Goal: Task Accomplishment & Management: Manage account settings

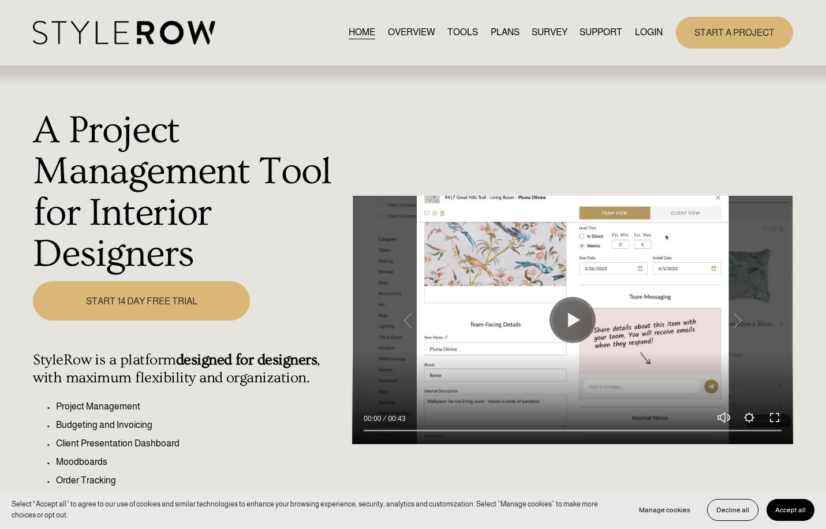
click at [652, 31] on link "LOGIN" at bounding box center [649, 33] width 28 height 16
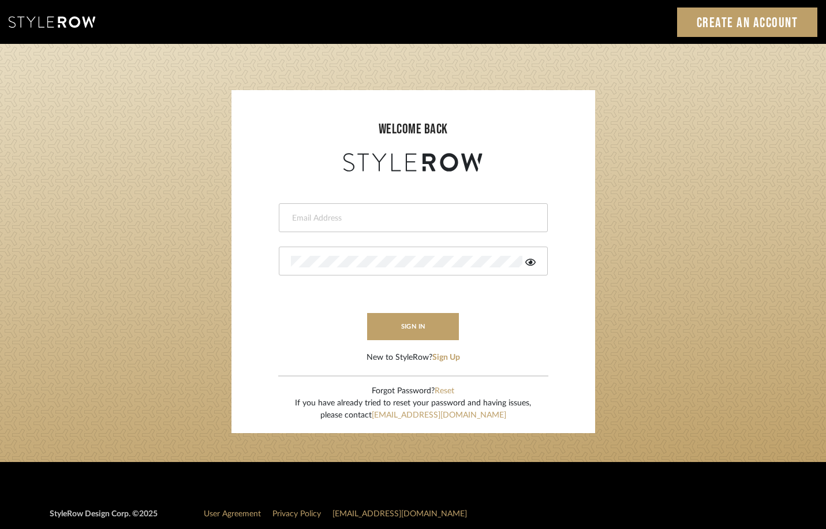
type input "[EMAIL_ADDRESS][DOMAIN_NAME]"
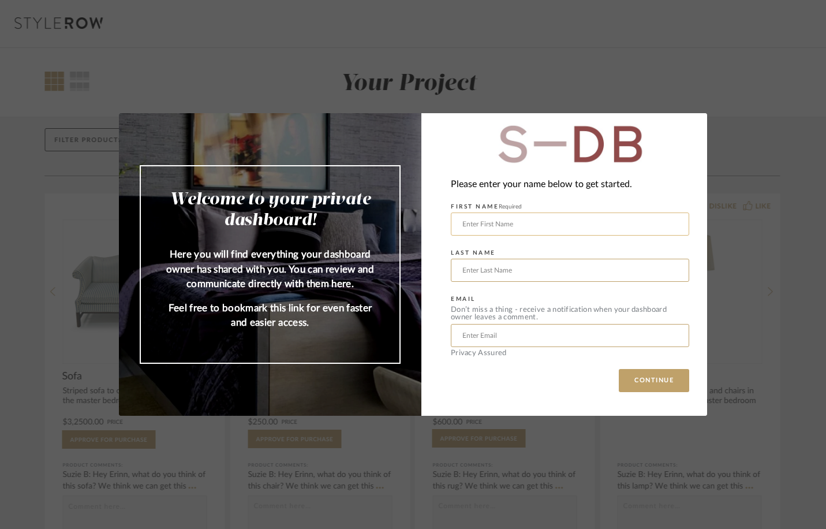
click at [668, 224] on input "text" at bounding box center [570, 223] width 238 height 23
type input "Andrew"
type input "Weissmann"
type input "andrewweissmann@gmail.com"
click at [651, 383] on button "CONTINUE" at bounding box center [654, 380] width 70 height 23
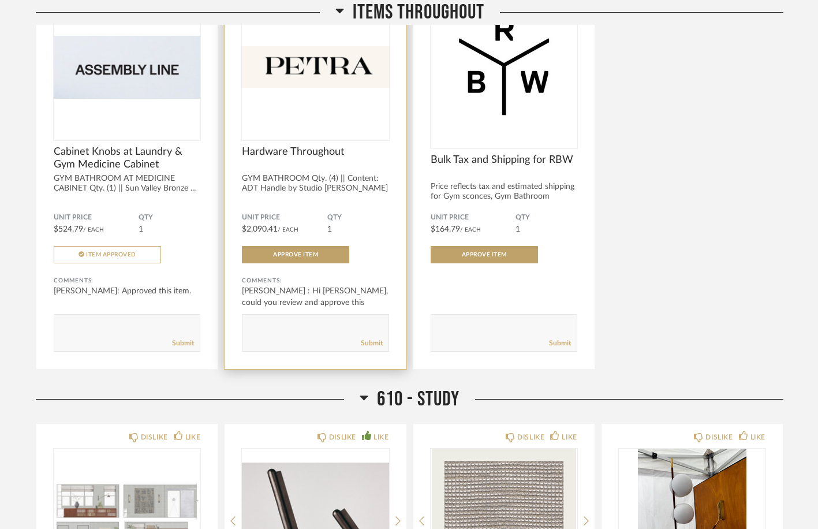
scroll to position [259, 0]
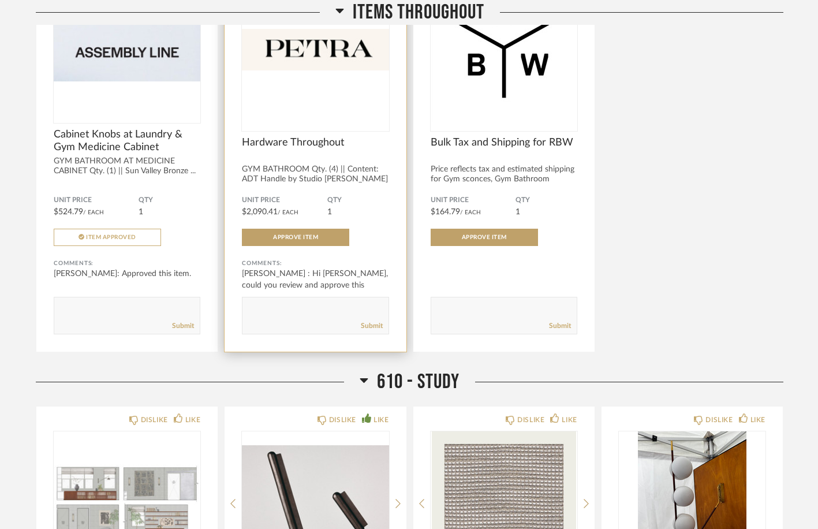
click at [325, 111] on div at bounding box center [315, 54] width 147 height 154
click at [316, 140] on span "Hardware Throughout" at bounding box center [315, 142] width 147 height 13
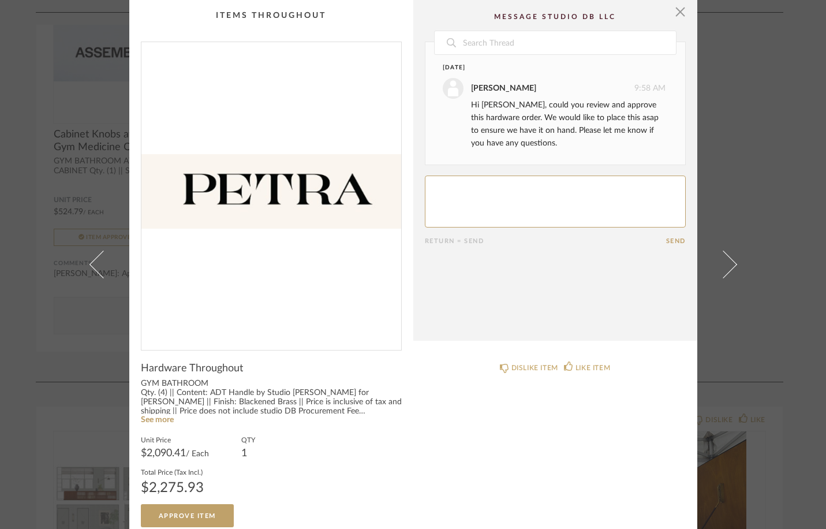
scroll to position [0, 0]
click at [677, 14] on span "button" at bounding box center [680, 11] width 23 height 23
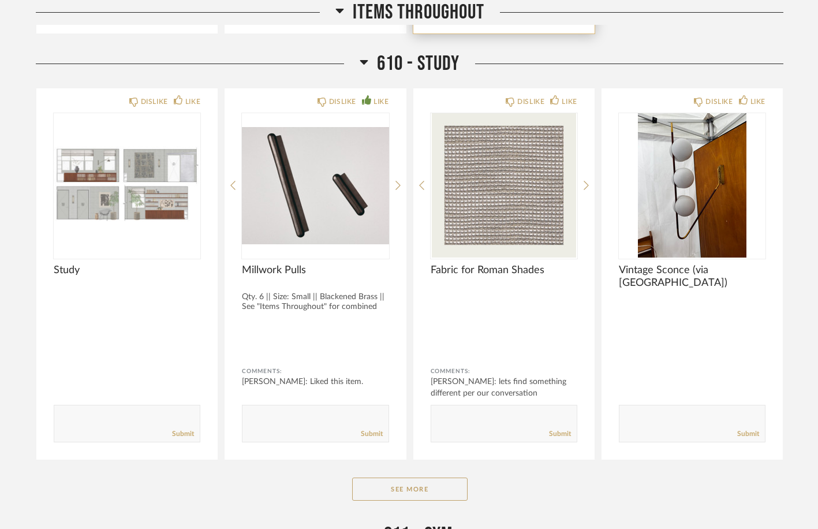
scroll to position [580, 0]
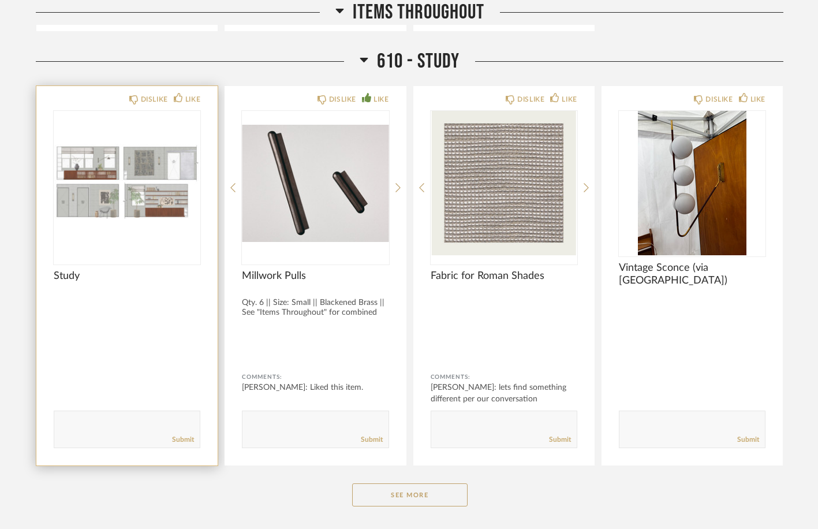
click at [145, 208] on img "0" at bounding box center [127, 183] width 147 height 144
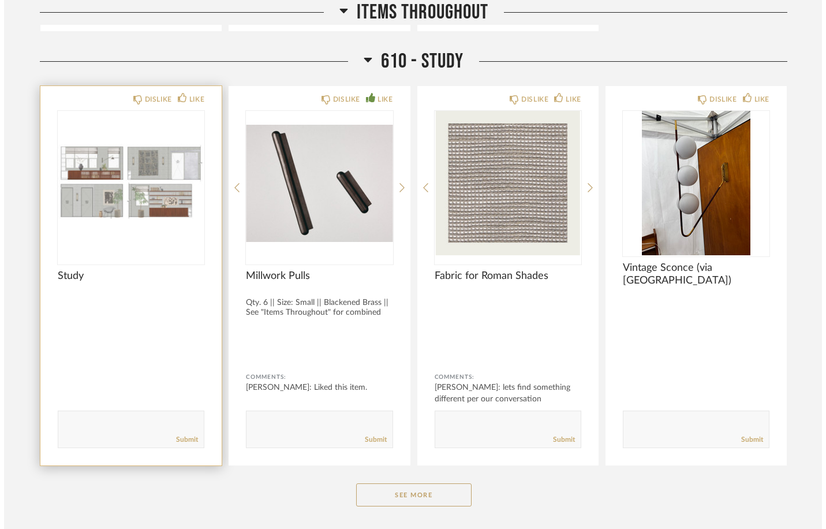
scroll to position [0, 0]
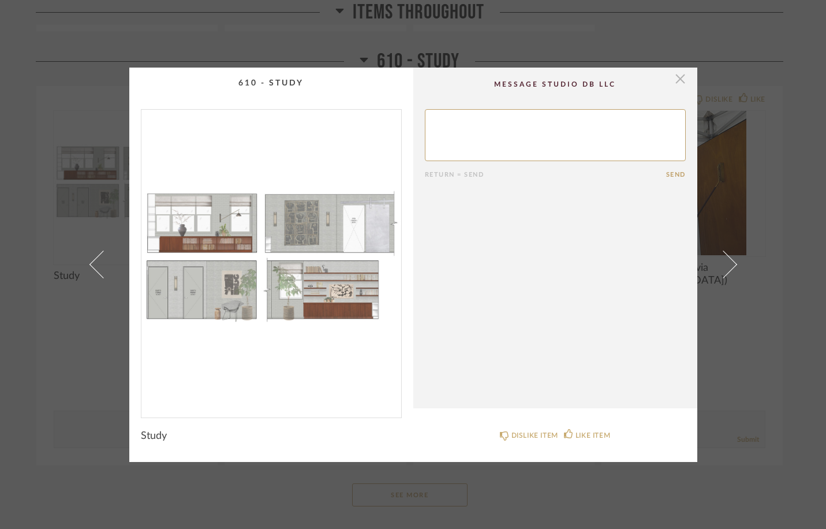
click at [675, 78] on span "button" at bounding box center [680, 79] width 23 height 23
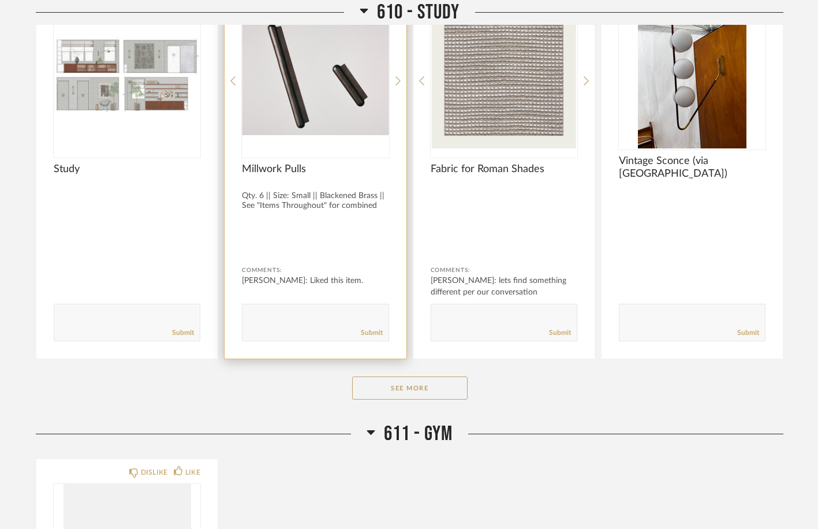
scroll to position [693, 0]
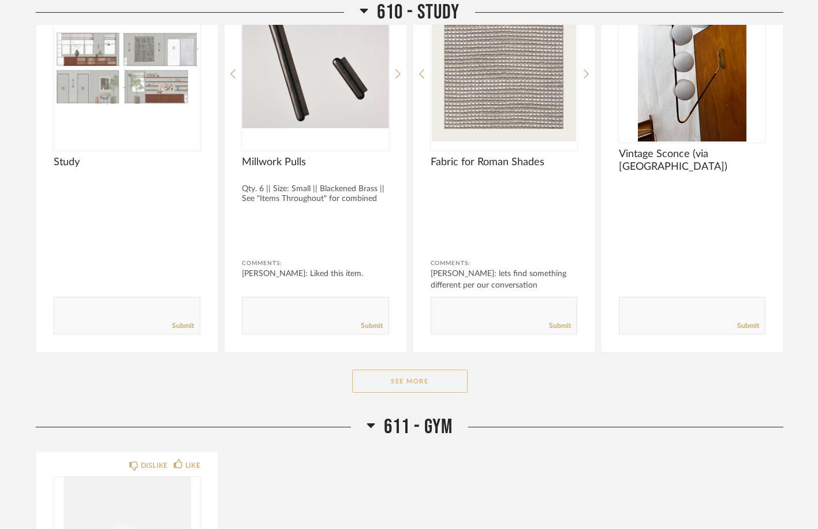
click at [410, 385] on button "See More" at bounding box center [409, 381] width 115 height 23
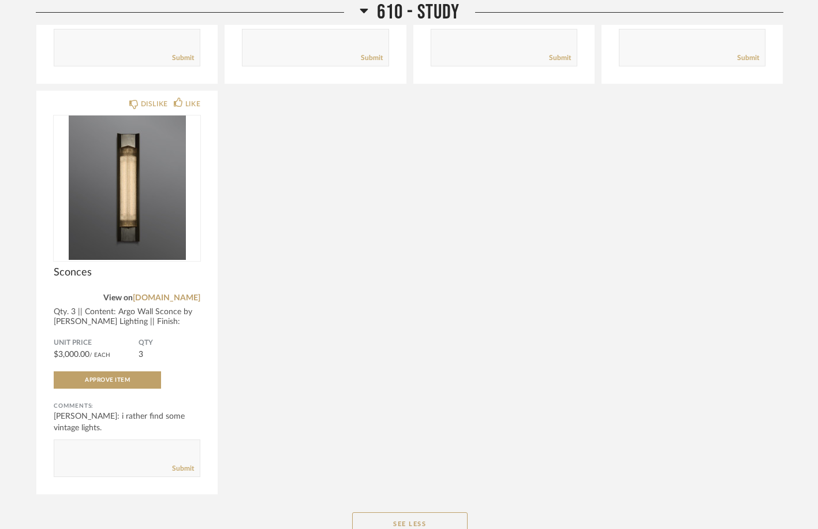
scroll to position [961, 0]
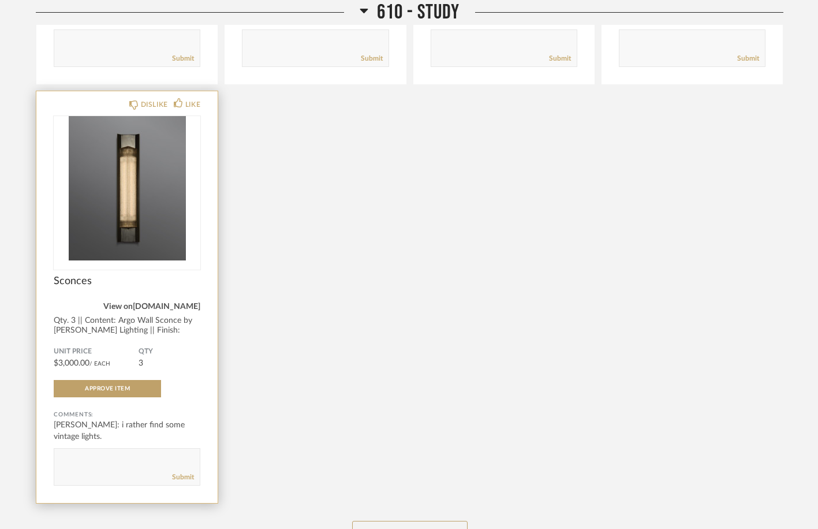
click at [165, 307] on link "mcewenlighting.com" at bounding box center [167, 307] width 68 height 8
click at [92, 460] on textarea at bounding box center [126, 462] width 145 height 16
type textarea "I looked at the web site and I like them, but don't love them. I will also look…"
click at [180, 478] on link "Submit" at bounding box center [183, 477] width 22 height 10
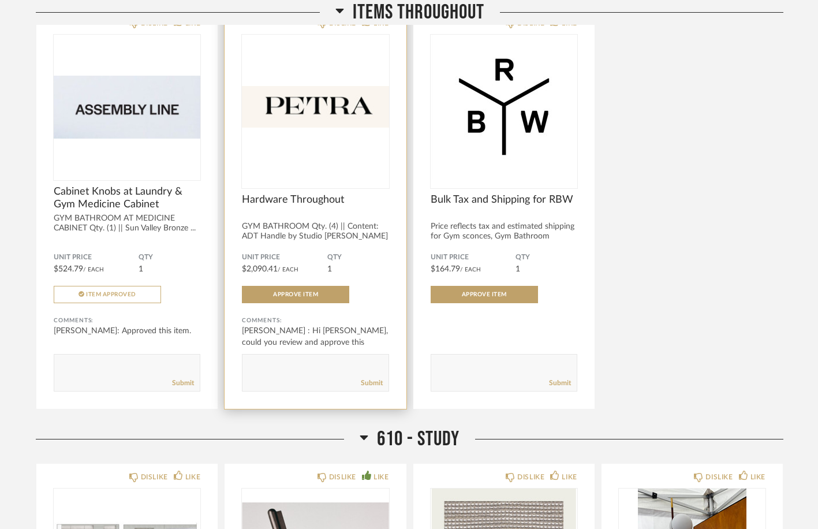
scroll to position [206, 0]
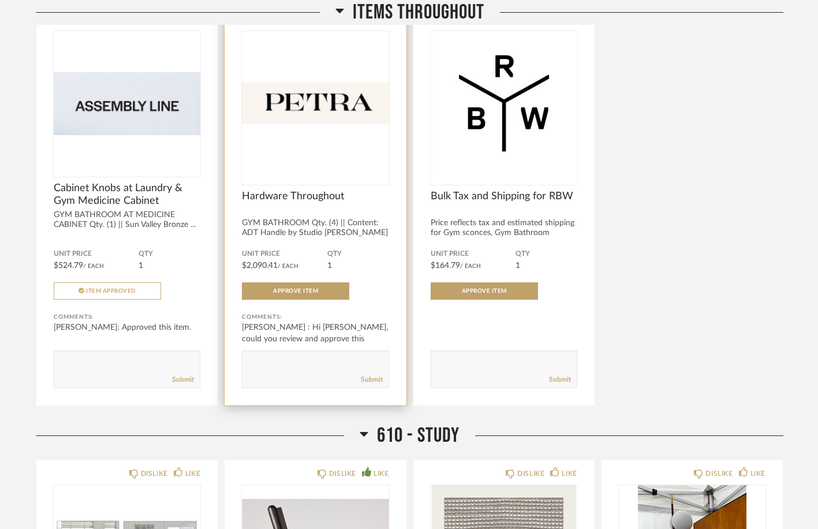
click at [318, 109] on img "0" at bounding box center [315, 103] width 147 height 144
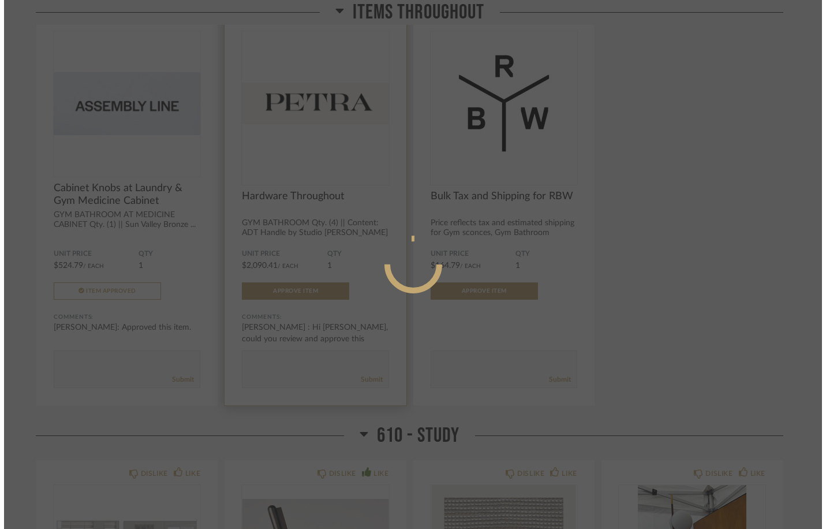
scroll to position [0, 0]
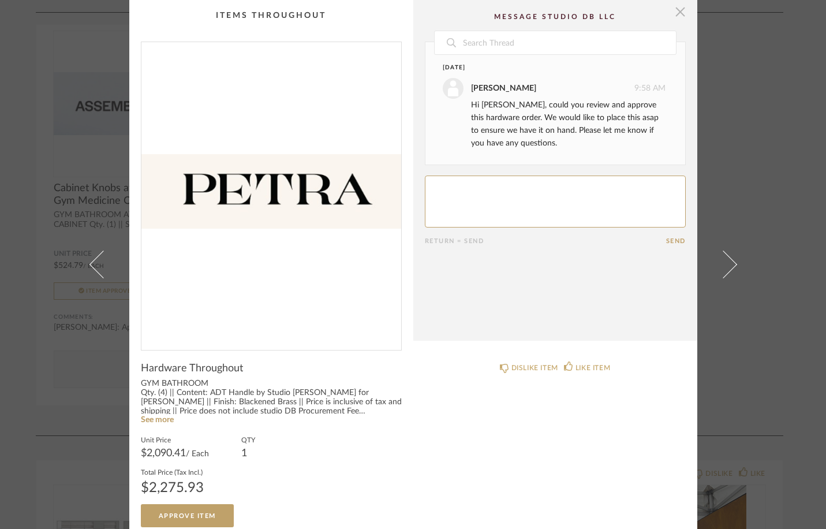
click at [674, 13] on span "button" at bounding box center [680, 11] width 23 height 23
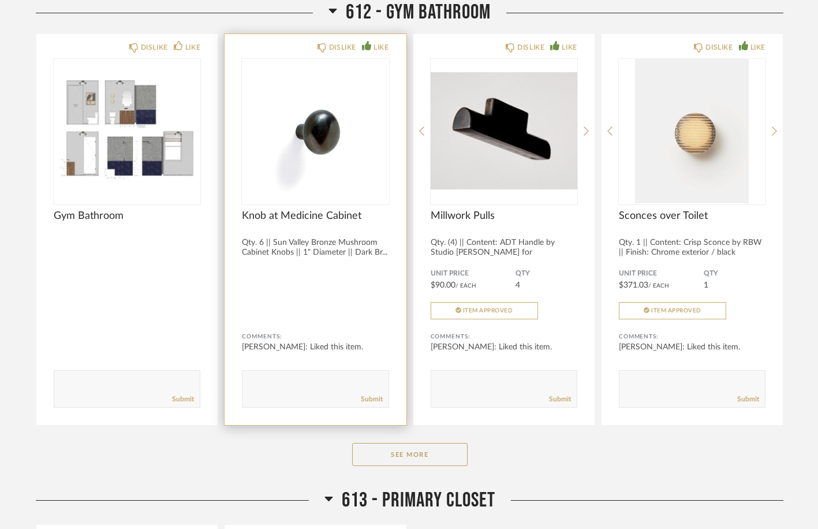
scroll to position [1990, 0]
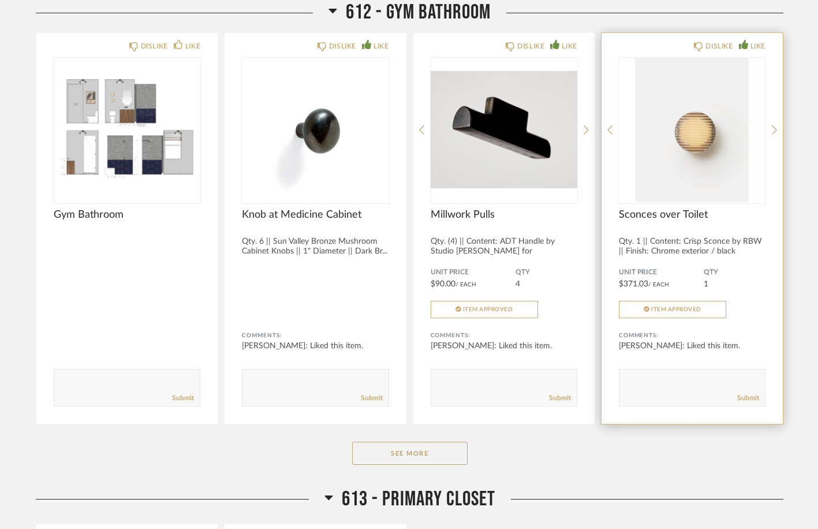
click at [755, 240] on div "Qty. 1 || Content: Crisp Sconce by RBW || Finish: Chrome exterior / black anodi…" at bounding box center [692, 251] width 147 height 29
click at [755, 241] on div "Qty. 1 || Content: Crisp Sconce by RBW || Finish: Chrome exterior / black anodi…" at bounding box center [692, 251] width 147 height 29
click at [762, 315] on div "Unit Price $371.03 / Each QTY 1 Item Approved" at bounding box center [692, 293] width 147 height 50
click at [754, 242] on div "Qty. 1 || Content: Crisp Sconce by RBW || Finish: Chrome exterior / black anodi…" at bounding box center [692, 251] width 147 height 29
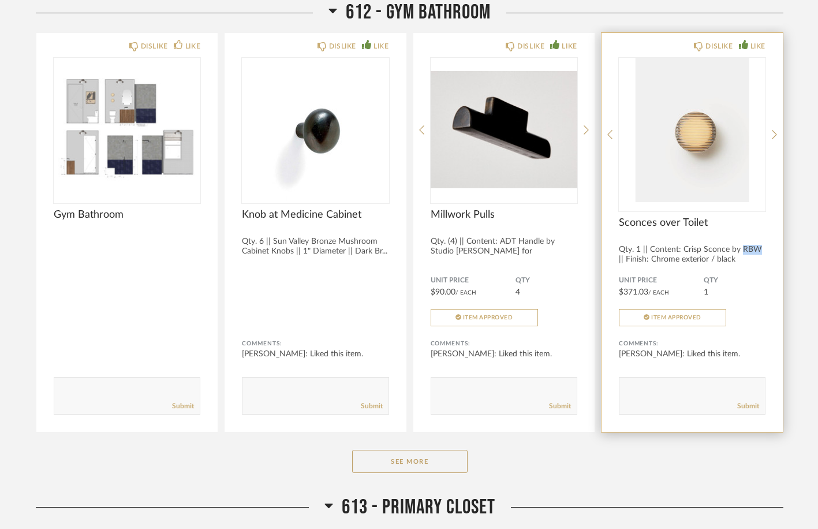
click at [706, 138] on img "0" at bounding box center [692, 130] width 147 height 144
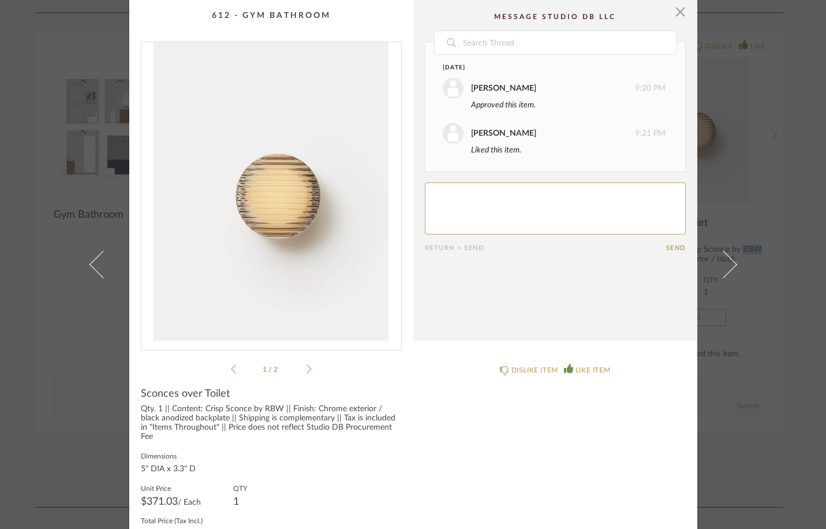
scroll to position [0, 0]
click at [677, 10] on span "button" at bounding box center [680, 11] width 23 height 23
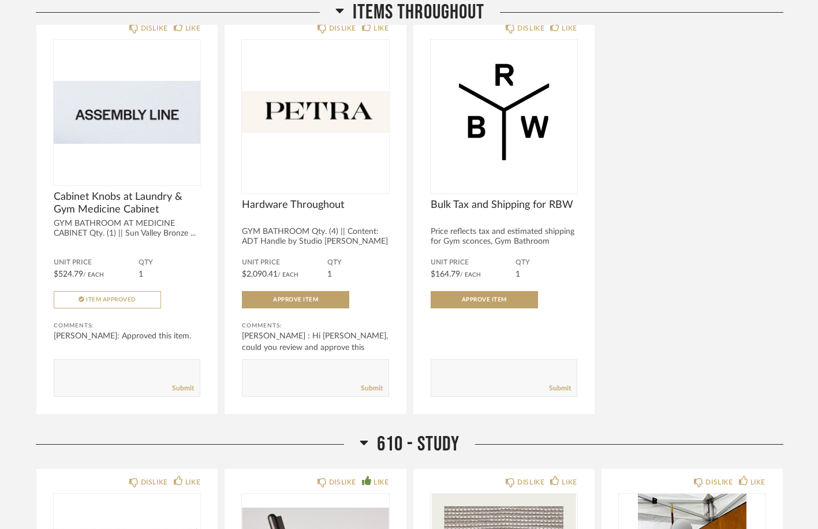
scroll to position [177, 0]
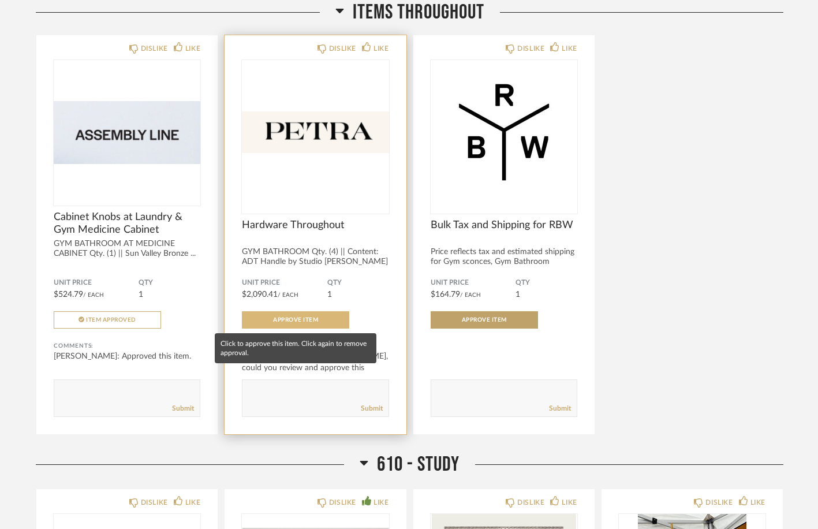
click at [311, 320] on span "Approve Item" at bounding box center [295, 320] width 45 height 6
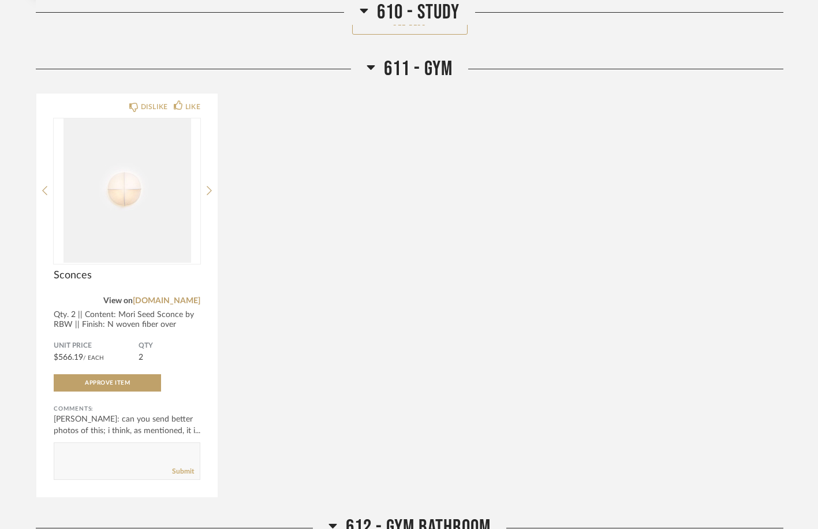
scroll to position [1482, 0]
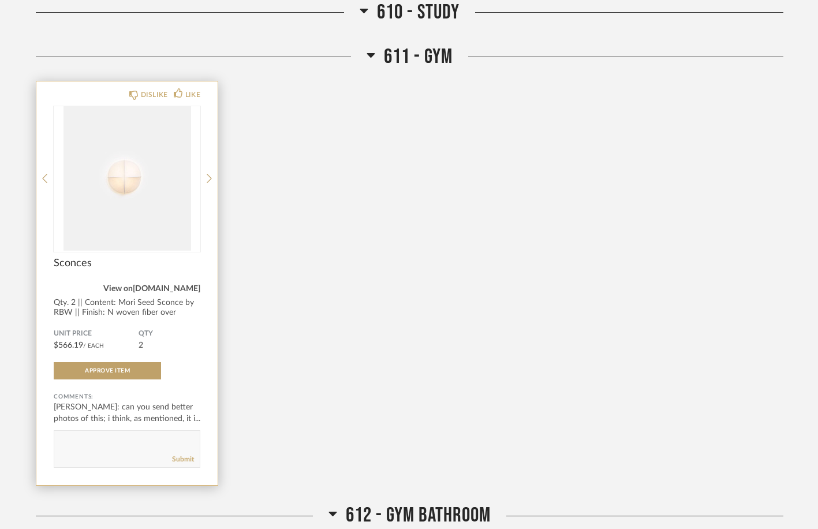
click at [186, 290] on link "rbw.com" at bounding box center [167, 289] width 68 height 8
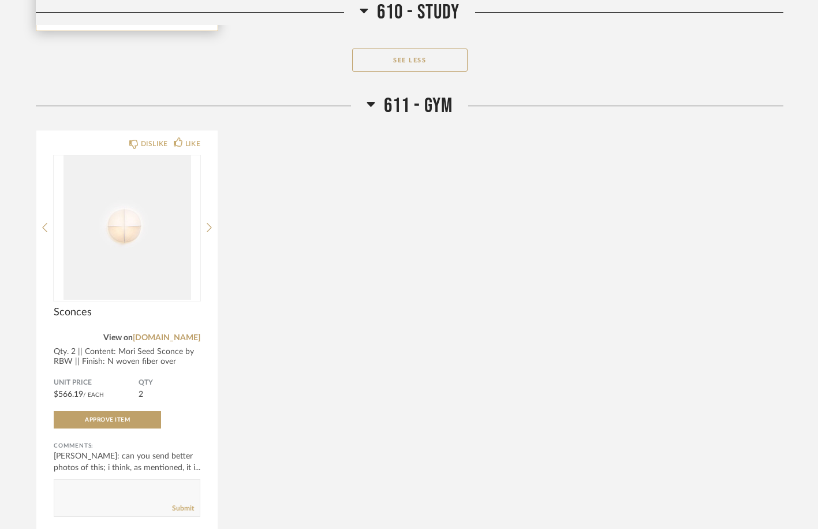
scroll to position [1435, 0]
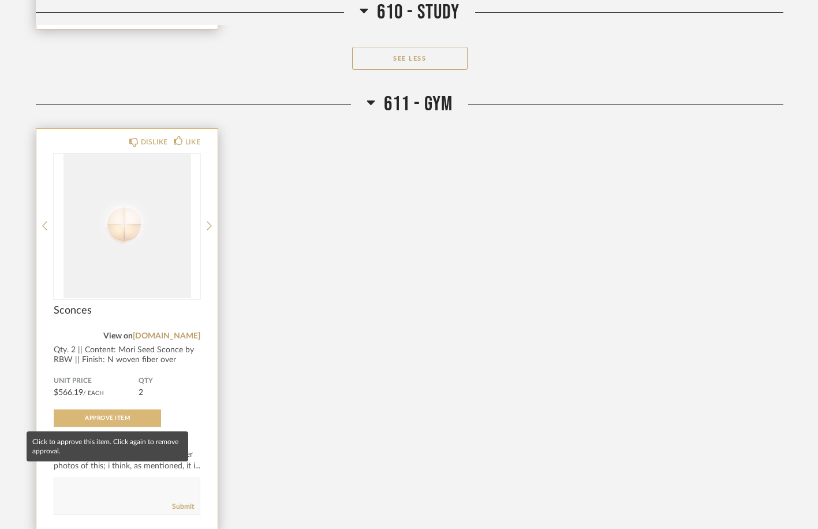
click at [118, 419] on span "Approve Item" at bounding box center [107, 418] width 45 height 6
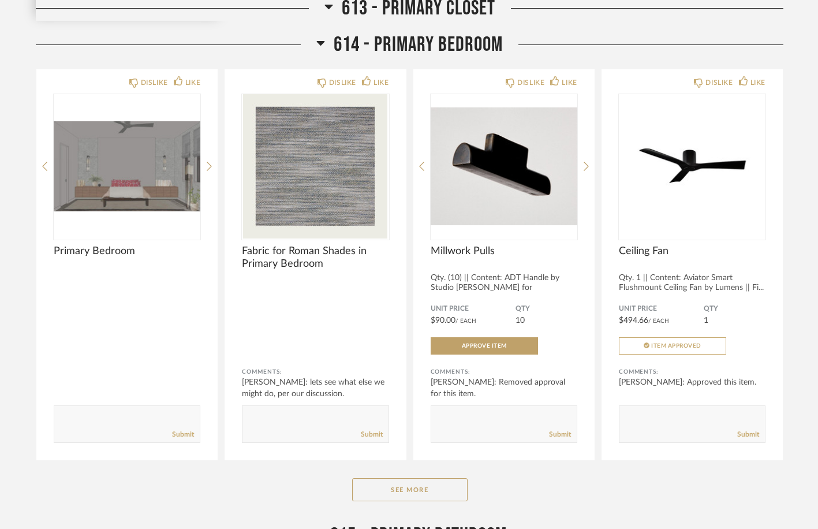
scroll to position [2905, 0]
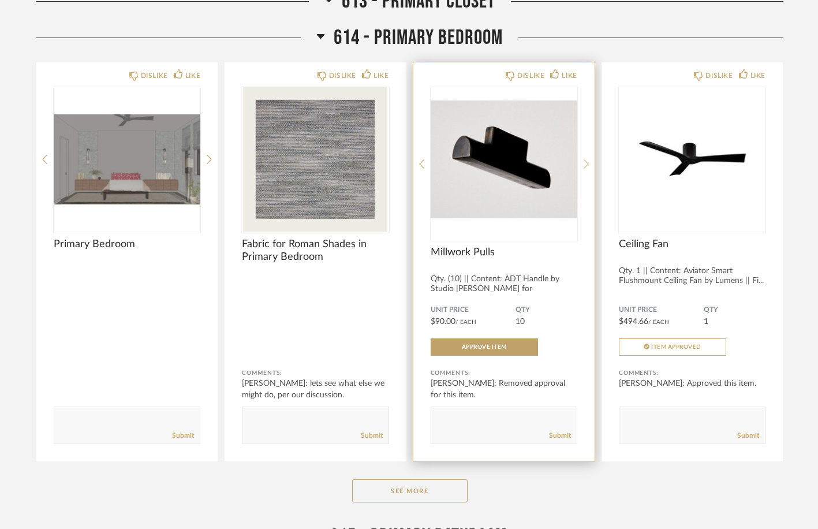
click at [584, 164] on icon at bounding box center [586, 164] width 5 height 10
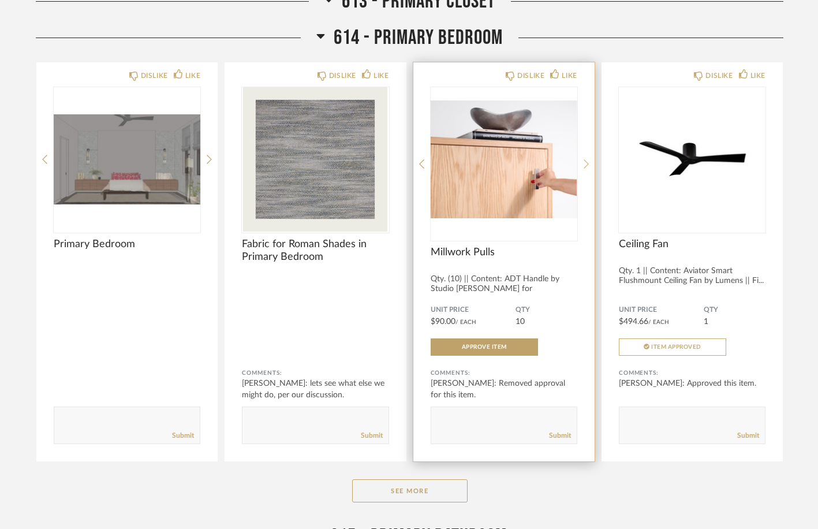
click at [584, 165] on icon at bounding box center [586, 164] width 5 height 10
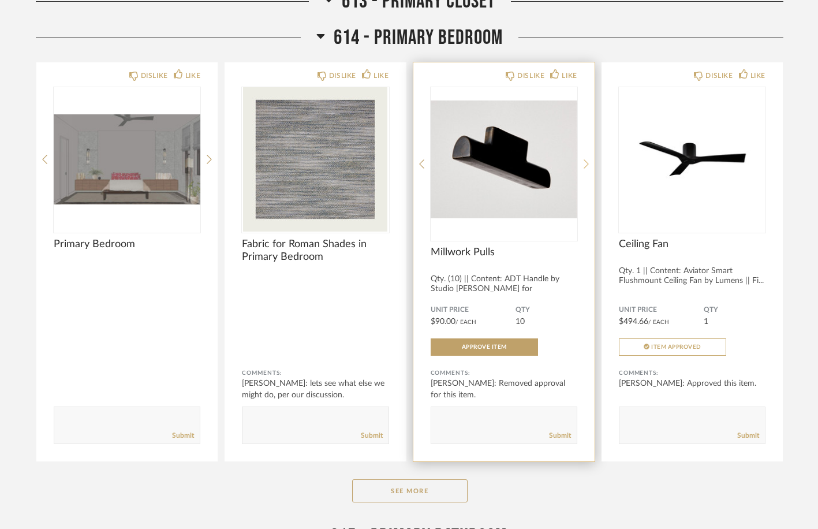
click at [584, 165] on icon at bounding box center [586, 164] width 5 height 10
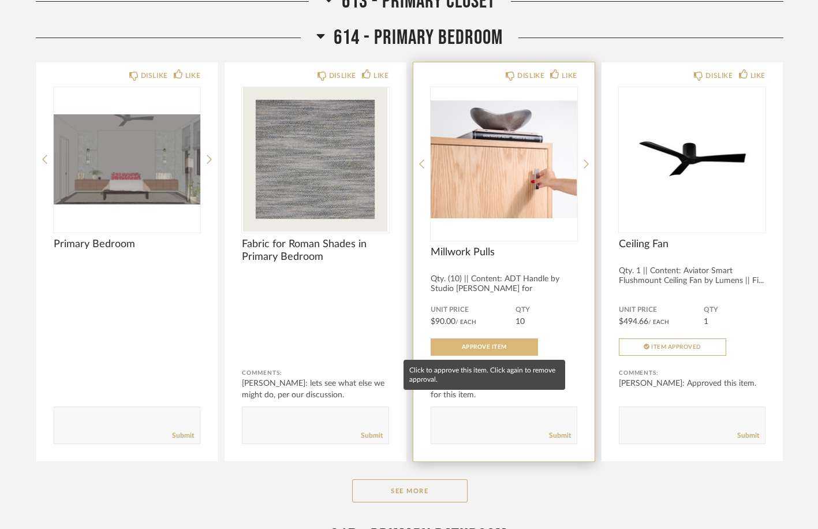
click at [490, 349] on span "Approve Item" at bounding box center [484, 347] width 45 height 6
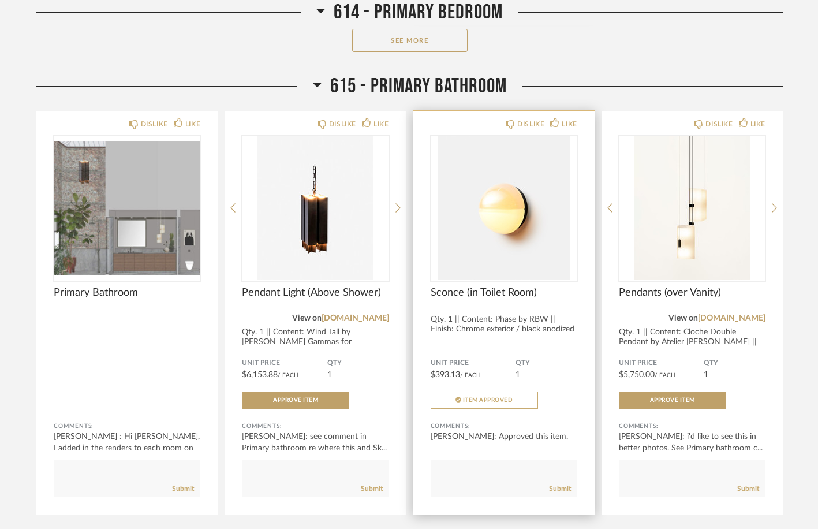
scroll to position [3375, 0]
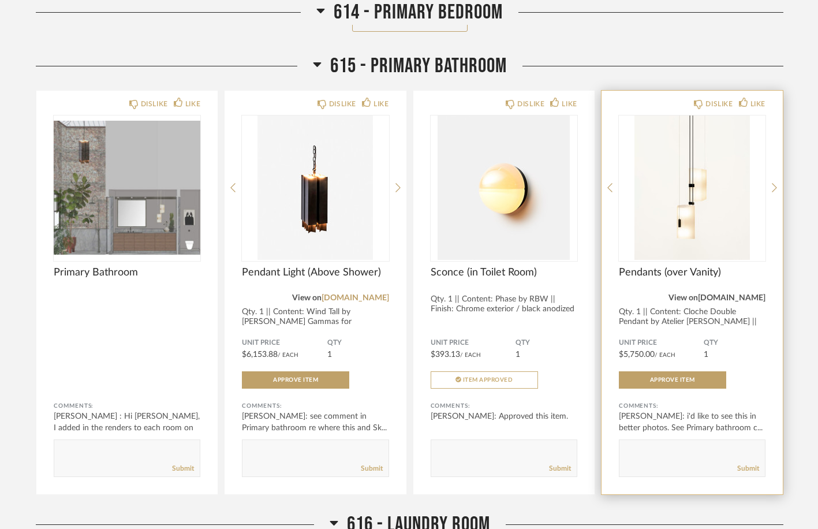
click at [740, 295] on link "atelierdetroupe.com" at bounding box center [732, 298] width 68 height 8
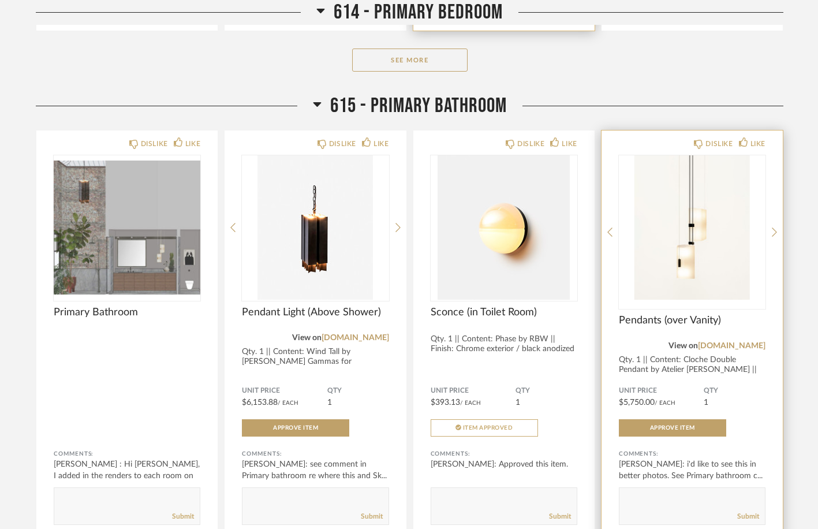
scroll to position [3335, 0]
click at [774, 232] on icon at bounding box center [774, 232] width 5 height 10
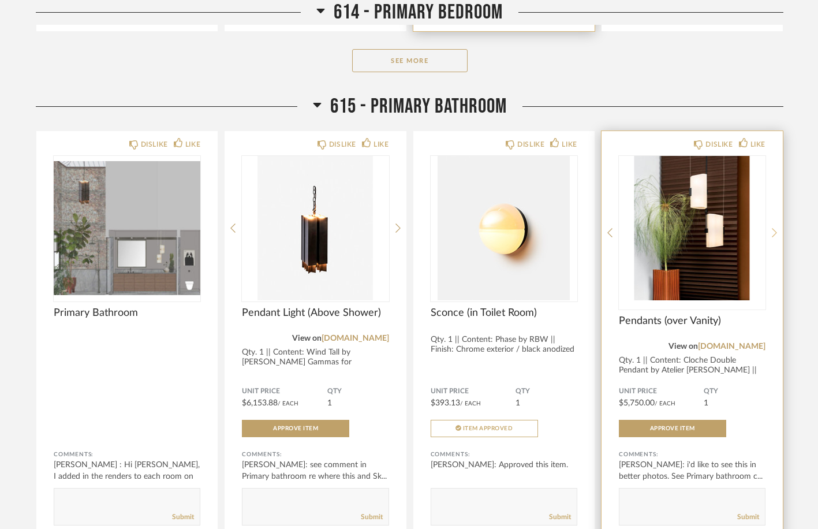
click at [774, 232] on icon at bounding box center [774, 232] width 5 height 10
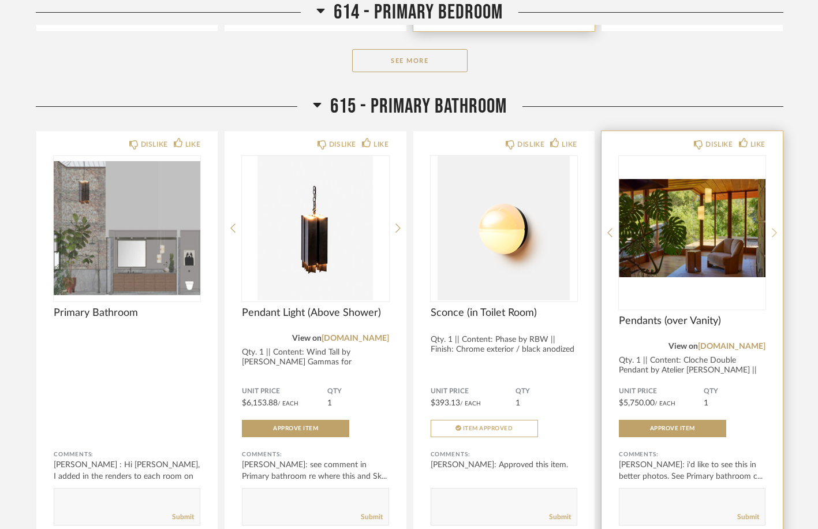
click at [774, 232] on icon at bounding box center [774, 232] width 5 height 10
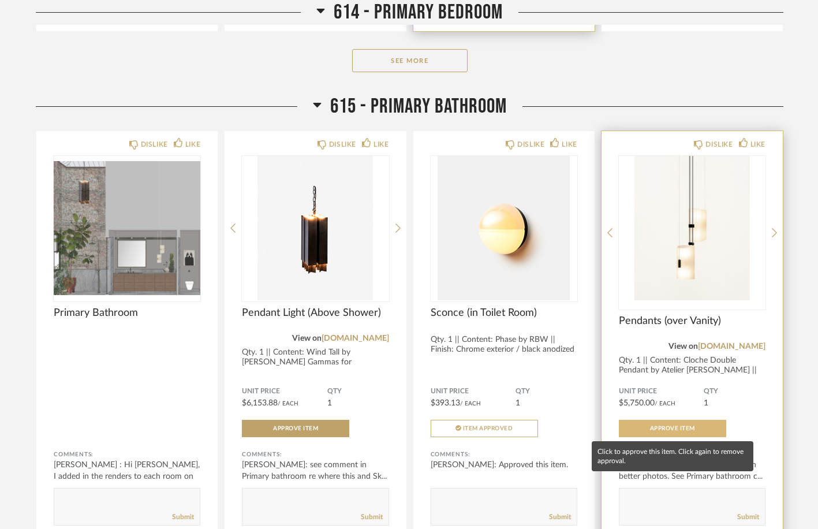
click at [677, 428] on span "Approve Item" at bounding box center [672, 429] width 45 height 6
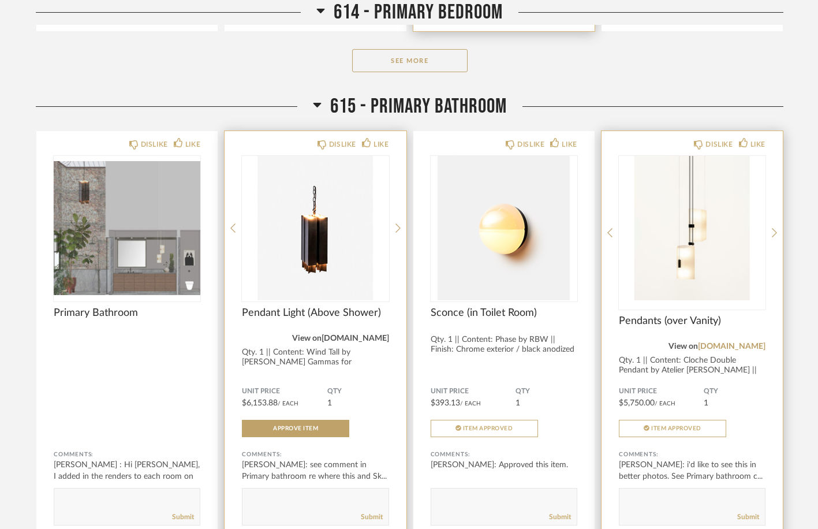
click at [356, 336] on link "nadergammas.com" at bounding box center [356, 338] width 68 height 8
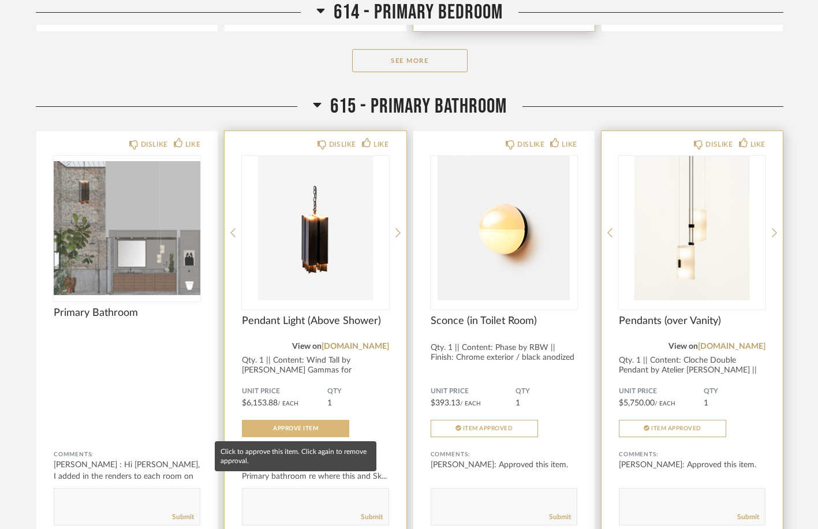
click at [290, 429] on span "Approve Item" at bounding box center [295, 429] width 45 height 6
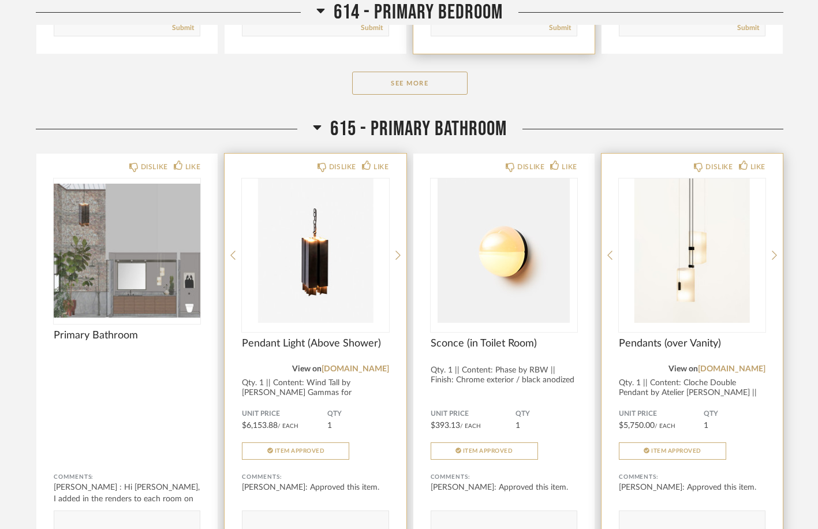
scroll to position [3306, 0]
